Goal: Transaction & Acquisition: Purchase product/service

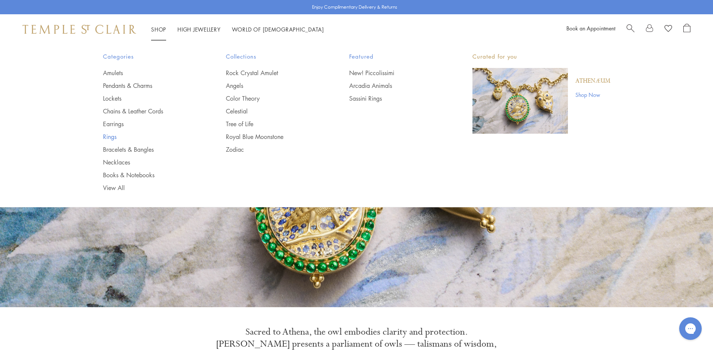
click at [111, 139] on link "Rings" at bounding box center [149, 137] width 93 height 8
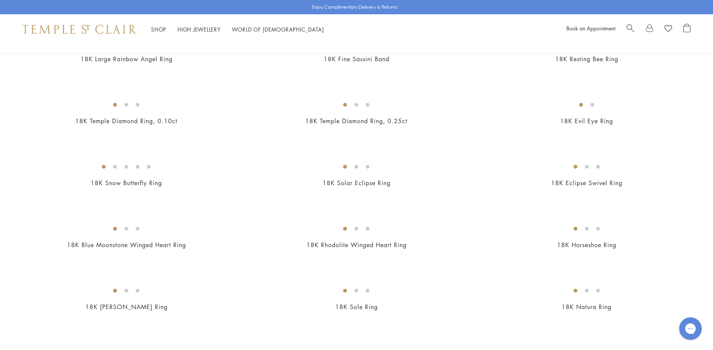
click at [0, 0] on img at bounding box center [0, 0] width 0 height 0
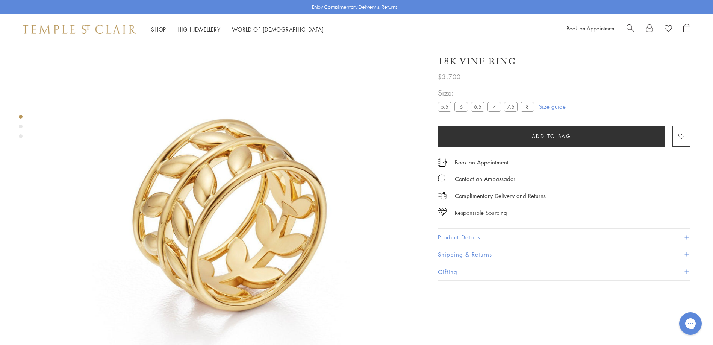
click at [530, 106] on label "8" at bounding box center [527, 106] width 14 height 9
